Goal: Information Seeking & Learning: Compare options

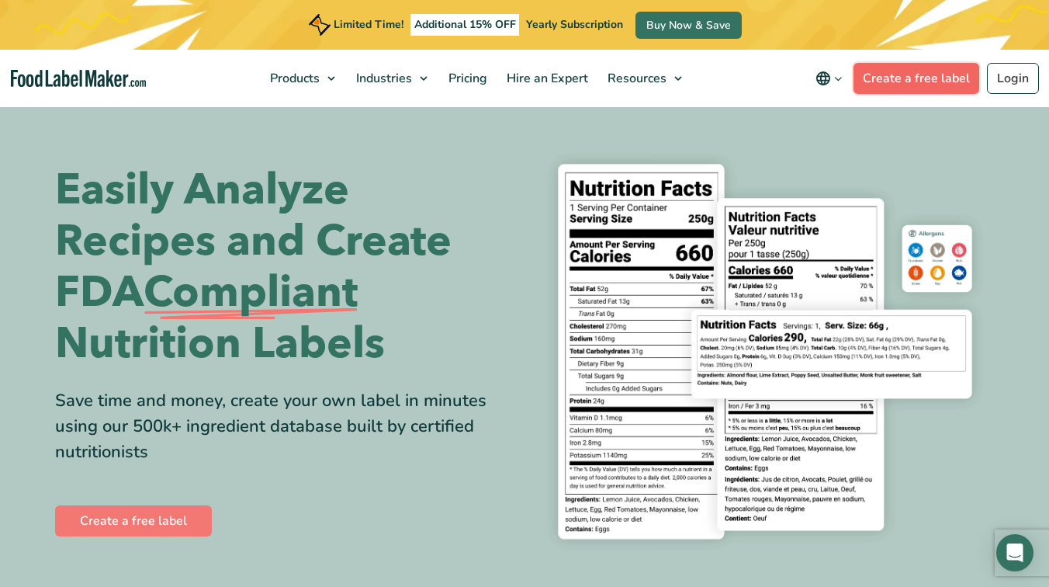
click at [937, 83] on link "Create a free label" at bounding box center [917, 78] width 126 height 31
click at [476, 79] on span "Pricing" at bounding box center [466, 78] width 45 height 17
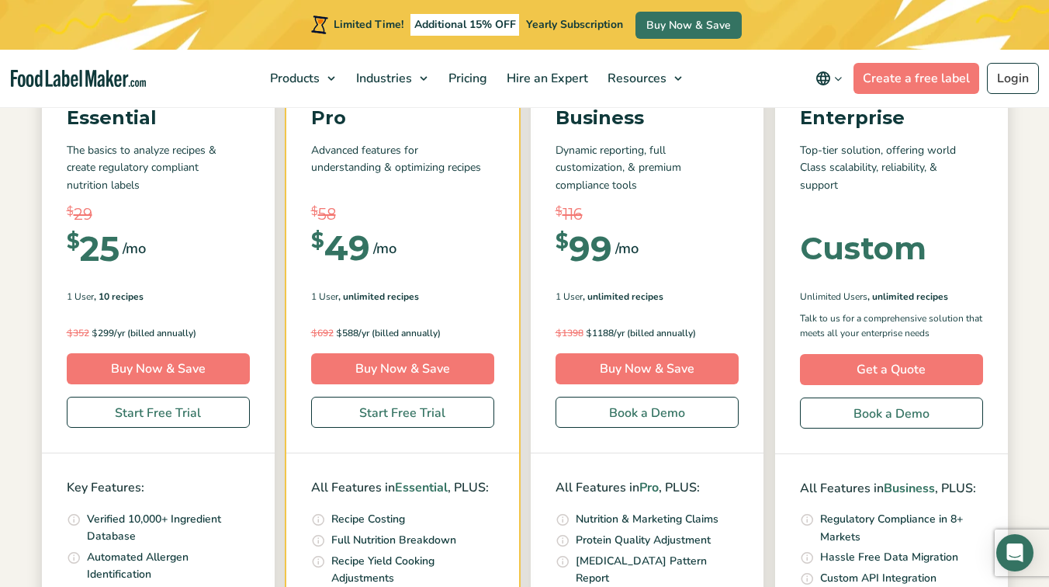
scroll to position [261, 0]
